Goal: Information Seeking & Learning: Learn about a topic

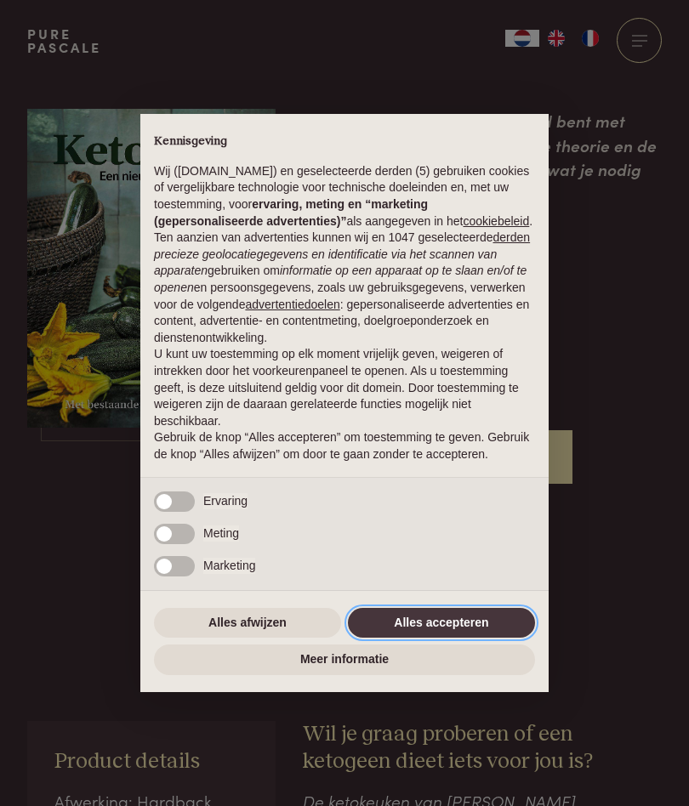
click at [498, 622] on button "Alles accepteren" at bounding box center [441, 623] width 187 height 31
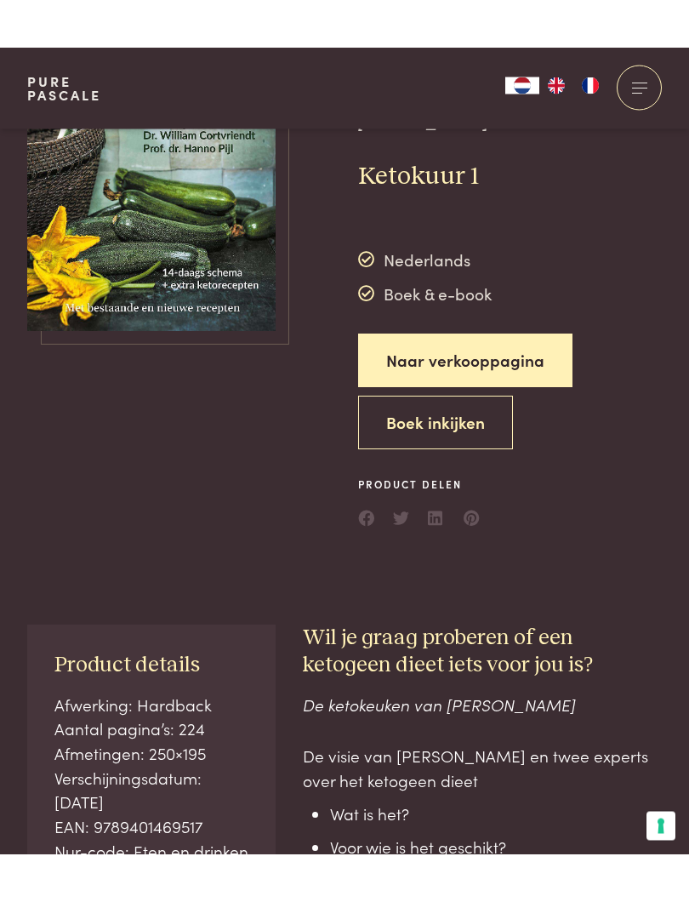
scroll to position [132, 0]
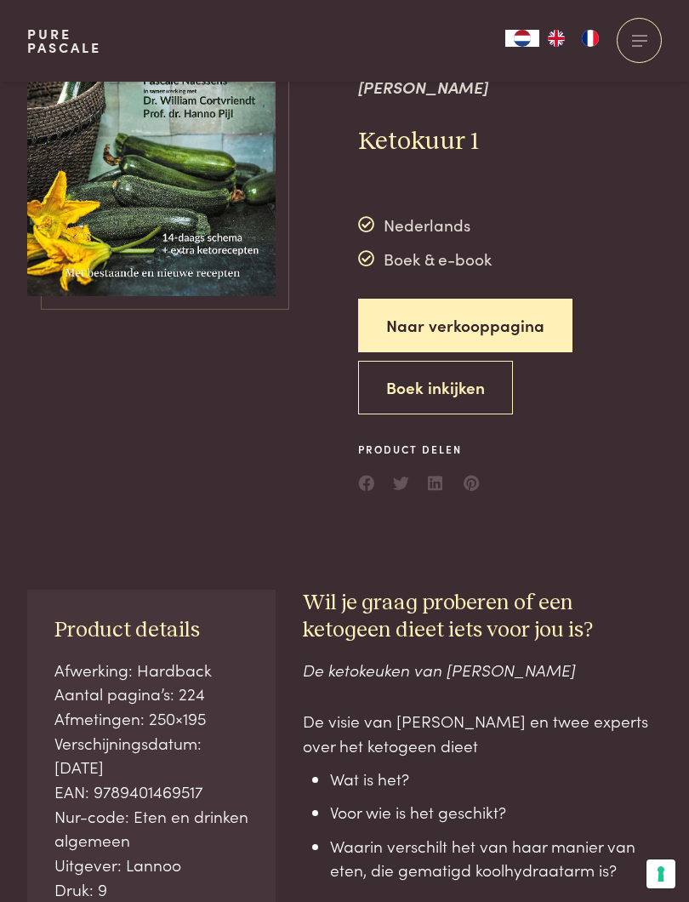
click at [467, 364] on button "Boek inkijken" at bounding box center [435, 388] width 155 height 54
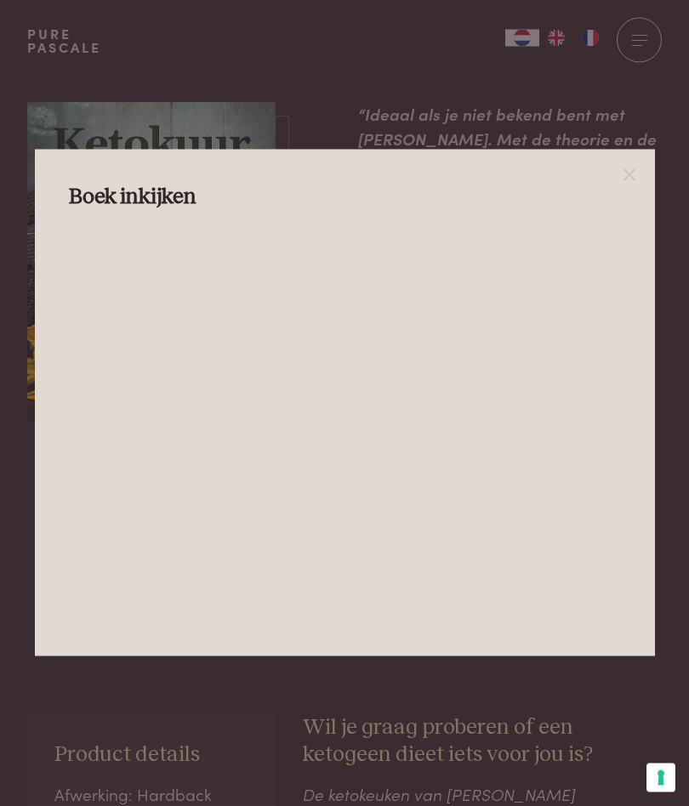
scroll to position [0, 0]
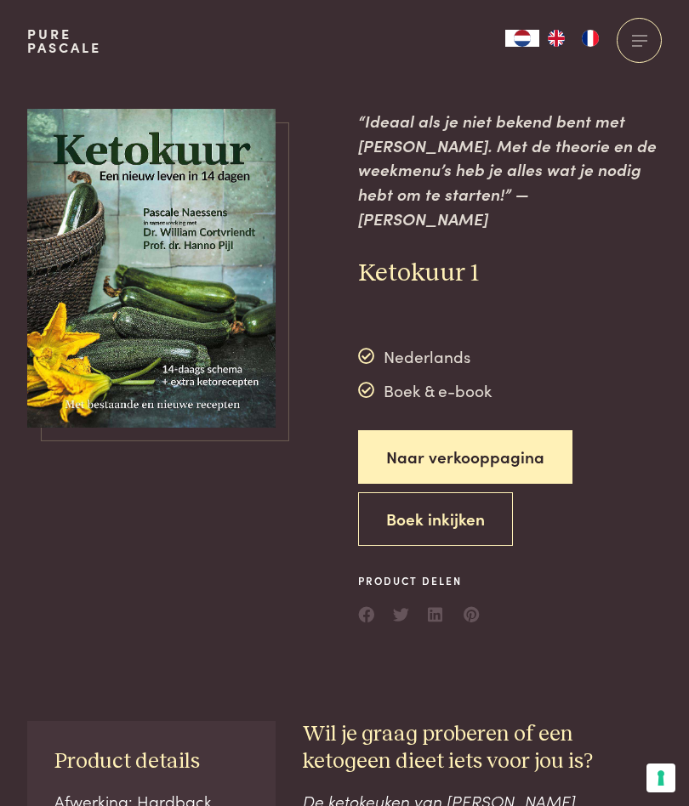
click at [515, 430] on link "Naar verkooppagina" at bounding box center [465, 457] width 214 height 54
click at [634, 34] on div at bounding box center [639, 40] width 45 height 45
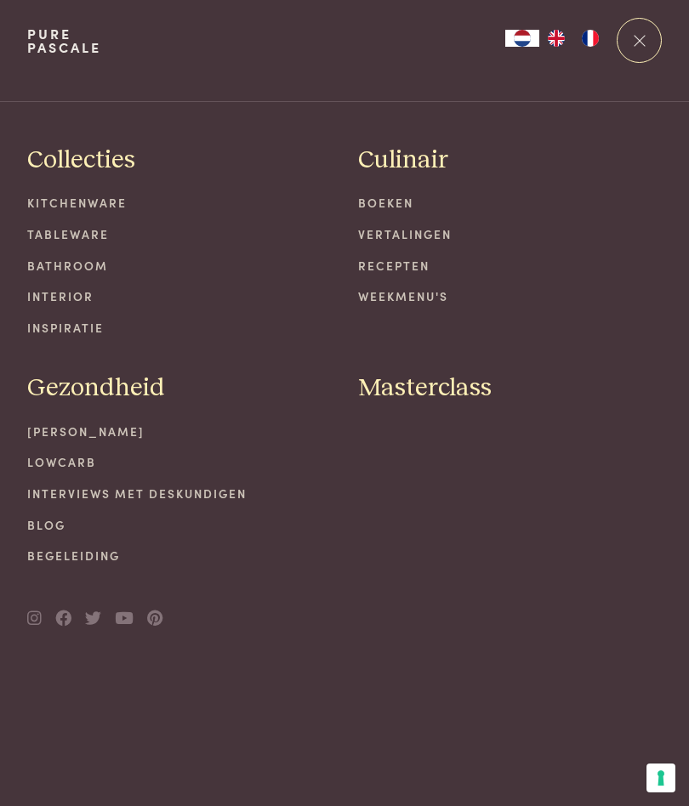
click at [400, 202] on link "Boeken" at bounding box center [510, 203] width 304 height 18
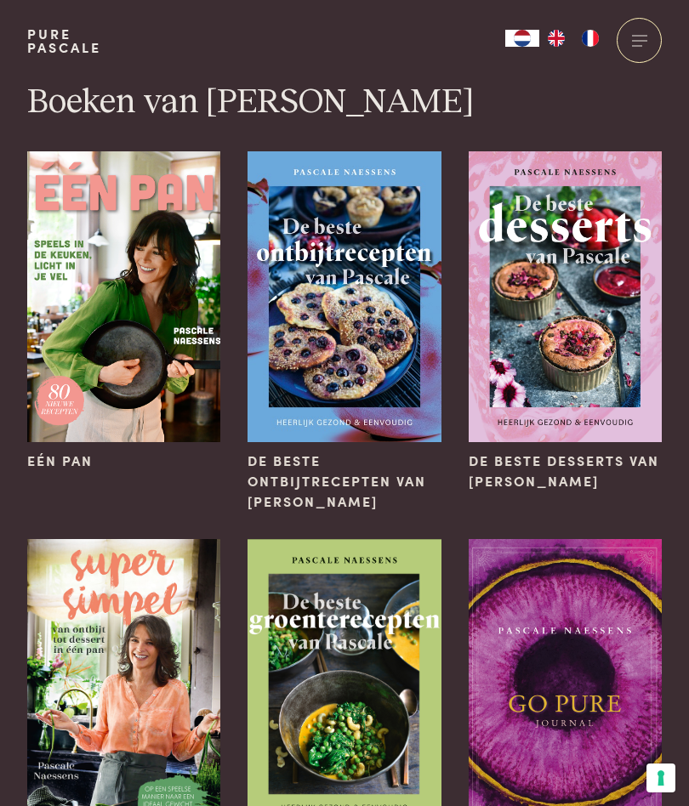
click at [128, 253] on img at bounding box center [123, 296] width 193 height 290
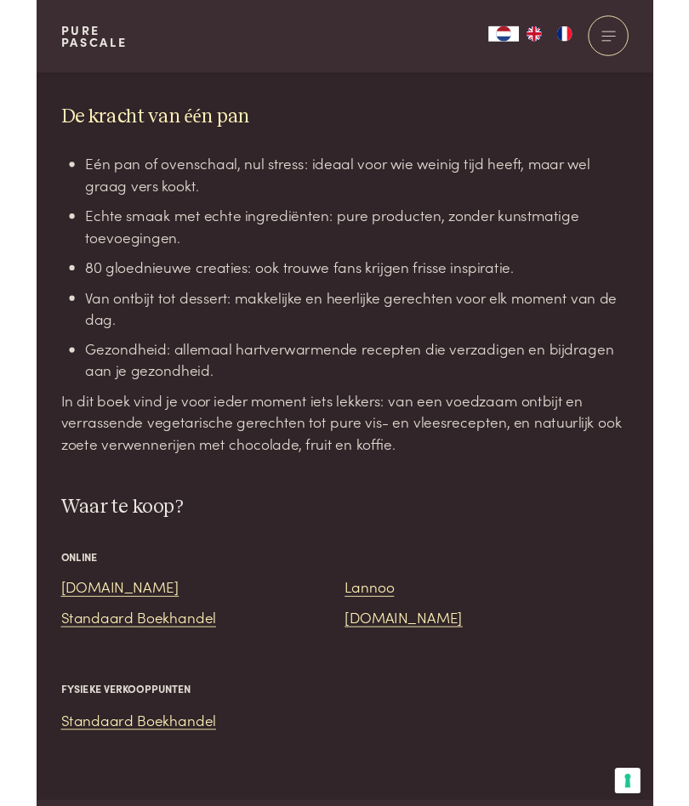
scroll to position [1330, 0]
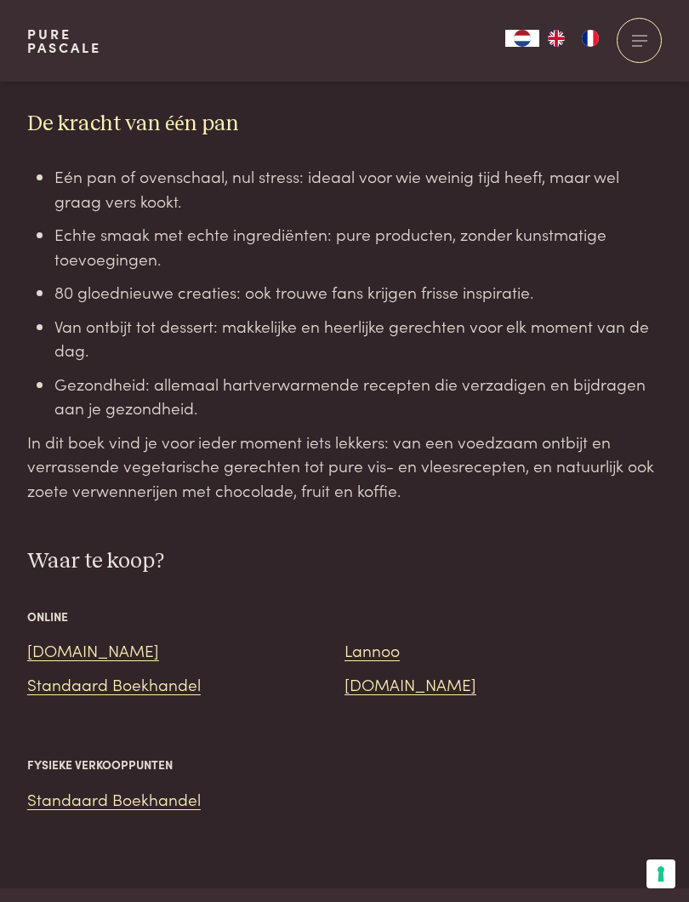
click at [180, 672] on link "Standaard Boekhandel" at bounding box center [114, 683] width 174 height 23
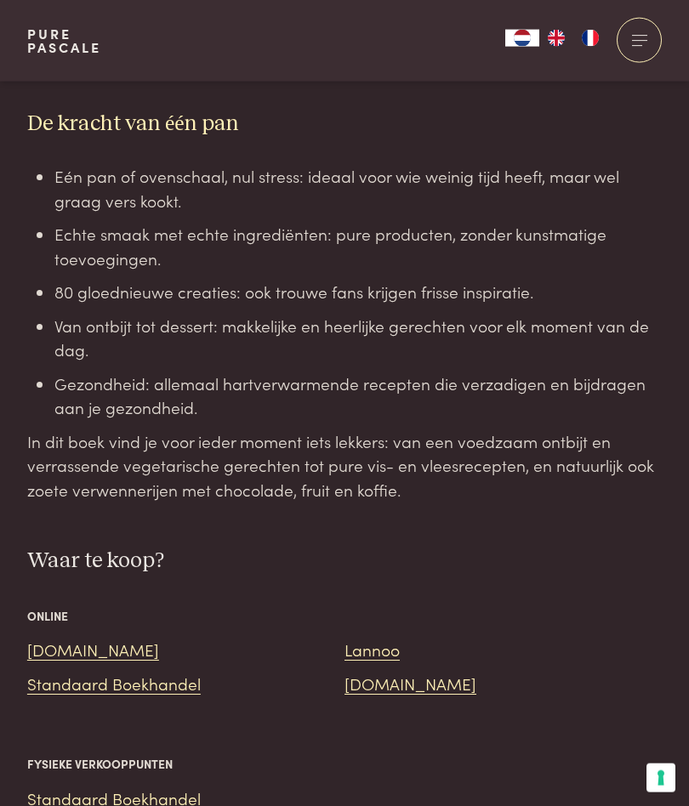
scroll to position [1377, 0]
